Goal: Task Accomplishment & Management: Manage account settings

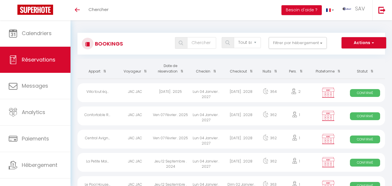
select select "not_cancelled"
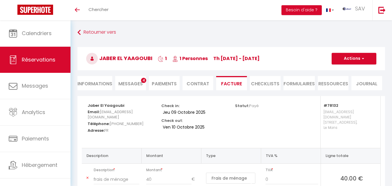
select select "cleaning"
select select "taxes"
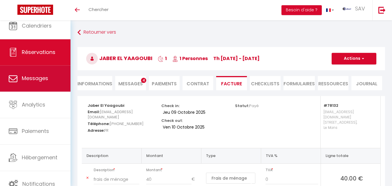
click at [53, 74] on link "Messages" at bounding box center [35, 79] width 70 height 26
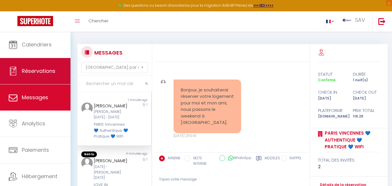
scroll to position [846, 0]
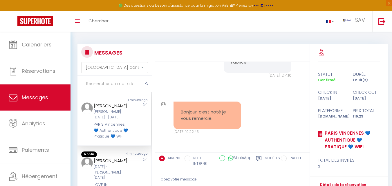
click at [107, 86] on input "text" at bounding box center [114, 84] width 74 height 16
type input "[PERSON_NAME]"
click at [150, 85] on button "submit" at bounding box center [147, 84] width 10 height 16
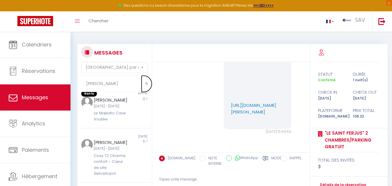
scroll to position [174, 0]
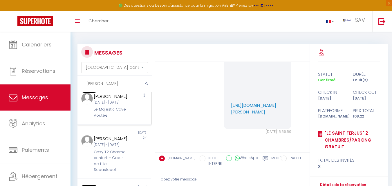
click at [113, 118] on div "Le Majestic Cave Voutée" at bounding box center [111, 112] width 35 height 12
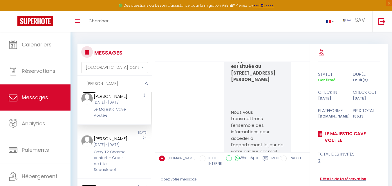
scroll to position [1703, 0]
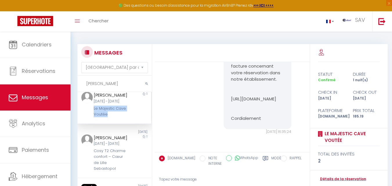
drag, startPoint x: 113, startPoint y: 126, endPoint x: 93, endPoint y: 119, distance: 21.3
click at [93, 117] on div "[PERSON_NAME] [DATE] - [DATE] Le Majestic Cave Voutée" at bounding box center [111, 105] width 43 height 26
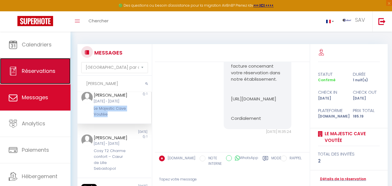
click at [43, 74] on span "Réservations" at bounding box center [39, 70] width 34 height 7
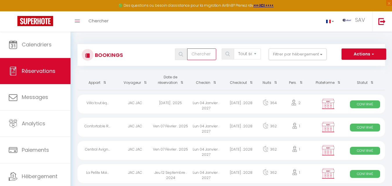
click at [206, 54] on input "text" at bounding box center [201, 54] width 29 height 12
type input "matthi"
select select
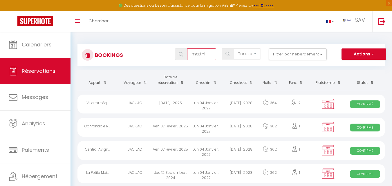
select select
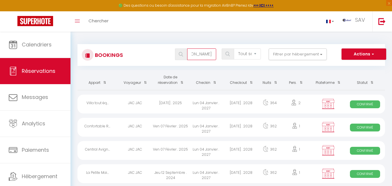
type input "[PERSON_NAME]"
click at [182, 57] on span at bounding box center [181, 54] width 12 height 12
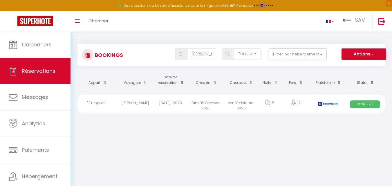
click at [245, 105] on div "Ven 10 Octobre . 2025" at bounding box center [241, 104] width 35 height 19
select select "OK"
select select "0"
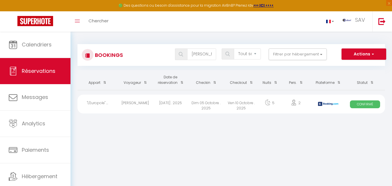
select select "1"
select select
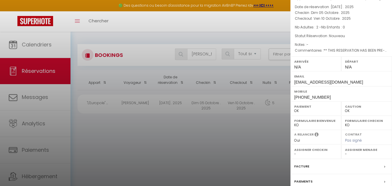
scroll to position [69, 0]
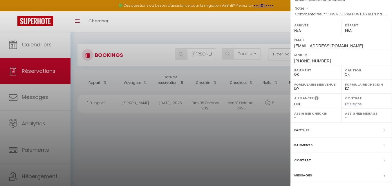
click at [307, 179] on div "Messages" at bounding box center [340, 175] width 101 height 15
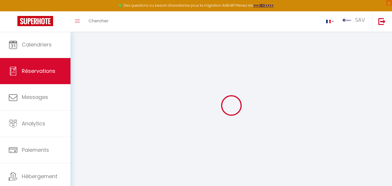
type input "[PERSON_NAME]"
type input "goumat"
type input "[EMAIL_ADDRESS][DOMAIN_NAME]"
type input "[PHONE_NUMBER]"
type input "."
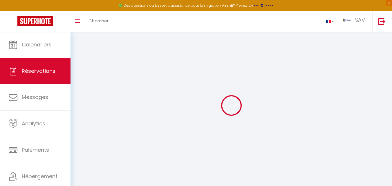
select select "FR"
type input "5"
type input "76.72"
type input "6.6"
select select "52479"
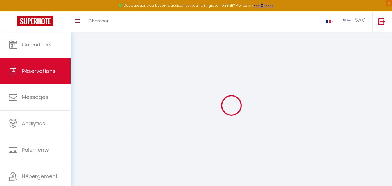
select select "1"
select select
type input "2"
select select "12"
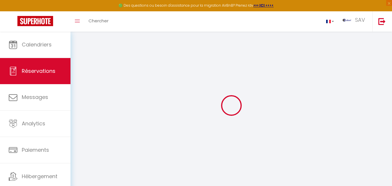
select select "15"
type input "396.28"
checkbox input "false"
select select "2"
type input "0"
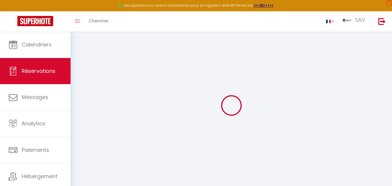
type input "0"
select select
checkbox input "false"
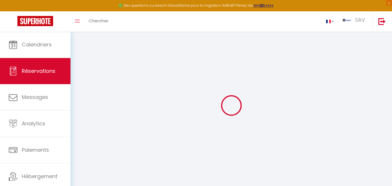
select select
checkbox input "false"
select select
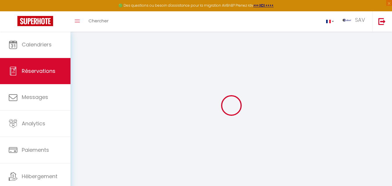
checkbox input "false"
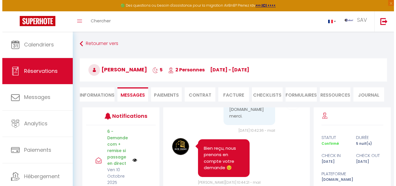
scroll to position [3464, 0]
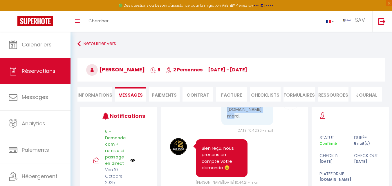
drag, startPoint x: 240, startPoint y: 174, endPoint x: 216, endPoint y: 168, distance: 25.4
click at [216, 128] on div "[EMAIL_ADDRESS][DOMAIN_NAME] merci." at bounding box center [246, 111] width 65 height 34
click at [245, 119] on pre "[EMAIL_ADDRESS][DOMAIN_NAME] merci." at bounding box center [247, 110] width 40 height 20
drag, startPoint x: 256, startPoint y: 166, endPoint x: 223, endPoint y: 163, distance: 32.9
click at [223, 125] on div "[EMAIL_ADDRESS][DOMAIN_NAME] merci." at bounding box center [247, 109] width 52 height 31
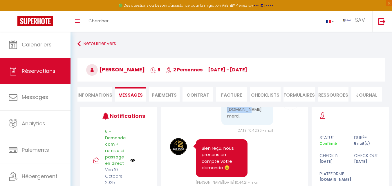
copy pre "[EMAIL_ADDRESS][DOMAIN_NAME]"
click at [228, 95] on li "Facture" at bounding box center [231, 94] width 31 height 14
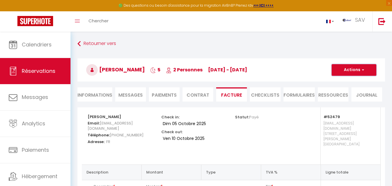
click at [353, 69] on button "Actions" at bounding box center [353, 70] width 45 height 12
click at [339, 98] on link "Envoyer la facture" at bounding box center [349, 98] width 49 height 8
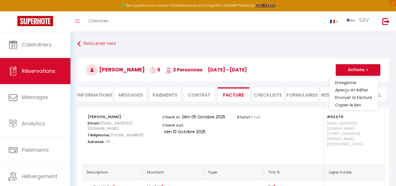
type input "[EMAIL_ADDRESS][DOMAIN_NAME]"
select select "fr"
type input "Votre facture 6815473 - "L'Europole" - 3 chambres proche gare"
type textarea "Bonjour, Voici le lien pour télécharger votre facture : [URL][DOMAIN_NAME] Déta…"
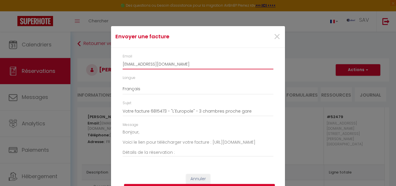
click at [159, 66] on input "[EMAIL_ADDRESS][DOMAIN_NAME]" at bounding box center [198, 64] width 151 height 10
paste input "[EMAIL_ADDRESS]"
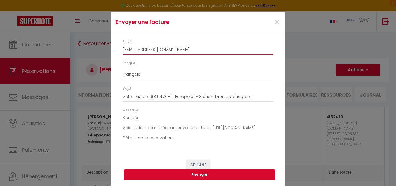
type input "[EMAIL_ADDRESS][DOMAIN_NAME]"
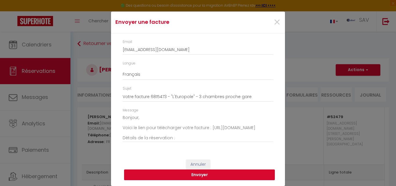
click at [224, 174] on button "Envoyer" at bounding box center [199, 174] width 151 height 11
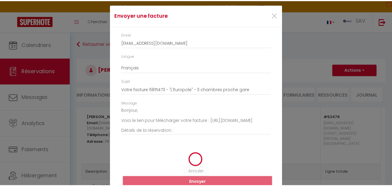
scroll to position [7, 0]
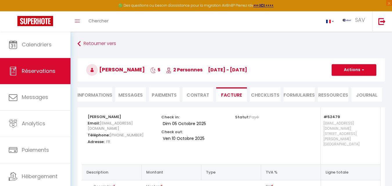
drag, startPoint x: 165, startPoint y: 108, endPoint x: 230, endPoint y: 26, distance: 104.6
click at [230, 26] on div "Toggle menubar Chercher BUTTON SAV Paramètres" at bounding box center [214, 21] width 345 height 20
click at [131, 95] on span "Messages" at bounding box center [130, 95] width 24 height 7
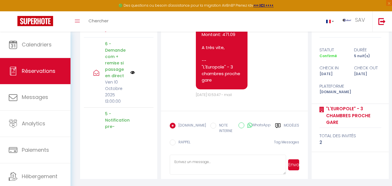
scroll to position [3756, 0]
click at [332, 129] on div "total des invités 2" at bounding box center [350, 137] width 62 height 18
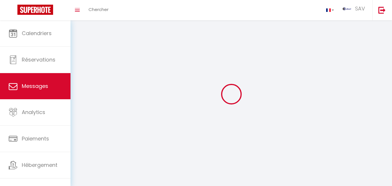
select select "message"
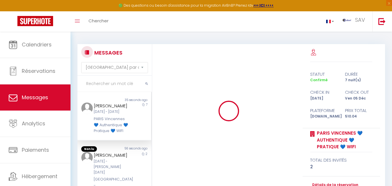
scroll to position [115, 0]
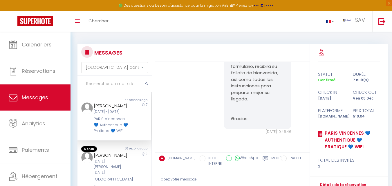
click at [111, 85] on input "text" at bounding box center [114, 84] width 74 height 16
type input "zhang"
click at [144, 86] on button "submit" at bounding box center [147, 84] width 10 height 16
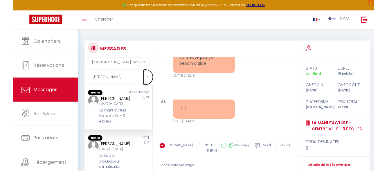
scroll to position [29, 0]
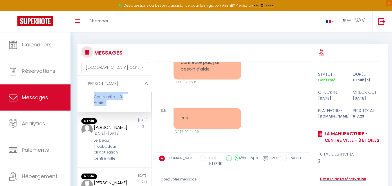
drag, startPoint x: 110, startPoint y: 113, endPoint x: 93, endPoint y: 102, distance: 20.4
click at [94, 103] on div "La manufacture - Centre ville - 3 étoiles" at bounding box center [111, 97] width 35 height 18
copy div "La manufacture - Centre ville - 3 étoiles"
click at [117, 106] on div "La manufacture - Centre ville - 3 étoiles" at bounding box center [111, 97] width 35 height 18
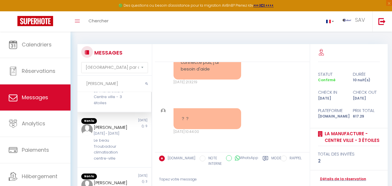
drag, startPoint x: 190, startPoint y: 104, endPoint x: 177, endPoint y: 105, distance: 12.8
click at [190, 104] on div "？？ Sam 11 Oct. 2025 - 10:44:00 Note Sms ？？ Sam 11 Oct. 2025 - 10:44:00" at bounding box center [232, 122] width 150 height 50
drag, startPoint x: 113, startPoint y: 115, endPoint x: 90, endPoint y: 105, distance: 24.9
click at [90, 105] on div "chunlian zhang Jeu 09 Oct - Dim 19 Oct La manufacture - Centre ville - 3 étoiles" at bounding box center [111, 91] width 43 height 32
copy div "La manufacture - Centre ville - 3 étoiles"
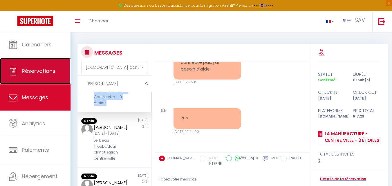
click at [55, 75] on link "Réservations" at bounding box center [35, 71] width 70 height 26
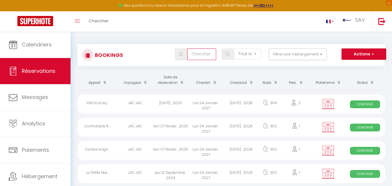
click at [195, 56] on input "text" at bounding box center [201, 54] width 29 height 12
type input "olena balytska"
click at [184, 55] on span at bounding box center [181, 54] width 12 height 12
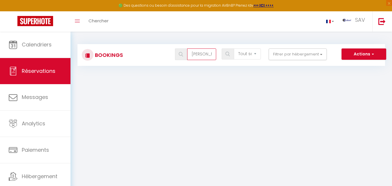
click at [199, 55] on input "olena balytska" at bounding box center [201, 54] width 29 height 12
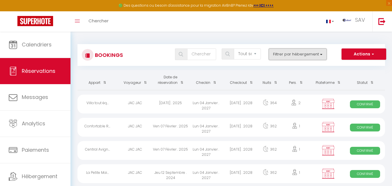
click at [285, 57] on button "Filtrer par hébergement" at bounding box center [298, 54] width 58 height 12
click at [208, 53] on input "text" at bounding box center [201, 54] width 29 height 12
type input "Olena Balytska"
click at [185, 56] on span at bounding box center [181, 54] width 12 height 12
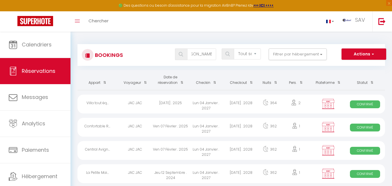
scroll to position [0, 0]
